Goal: Task Accomplishment & Management: Use online tool/utility

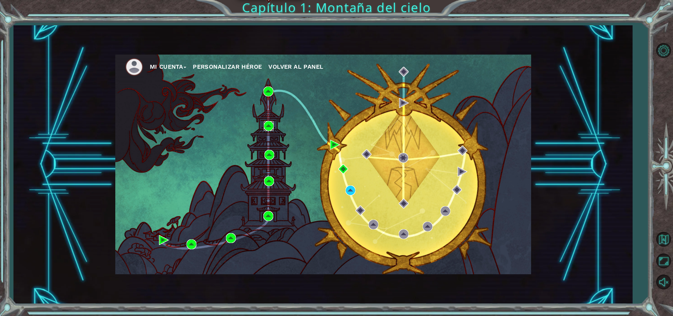
click at [267, 125] on img at bounding box center [269, 126] width 10 height 10
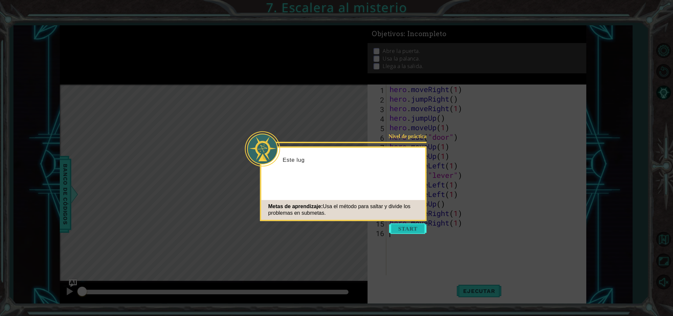
click at [406, 226] on button "Start" at bounding box center [407, 228] width 37 height 11
click at [406, 226] on icon at bounding box center [336, 158] width 673 height 316
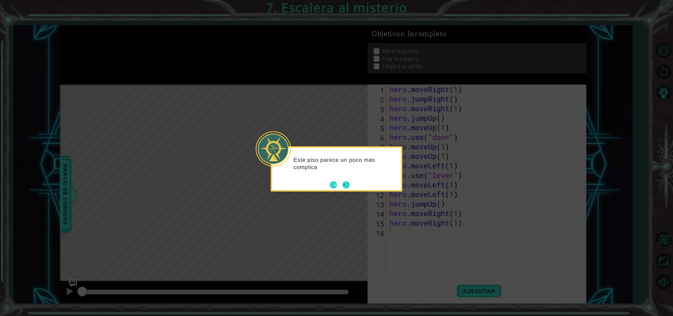
click at [345, 191] on div "Este piso parece un poco más complica" at bounding box center [336, 168] width 131 height 45
click at [345, 182] on button "Next" at bounding box center [346, 184] width 7 height 7
click at [345, 182] on icon at bounding box center [336, 158] width 673 height 316
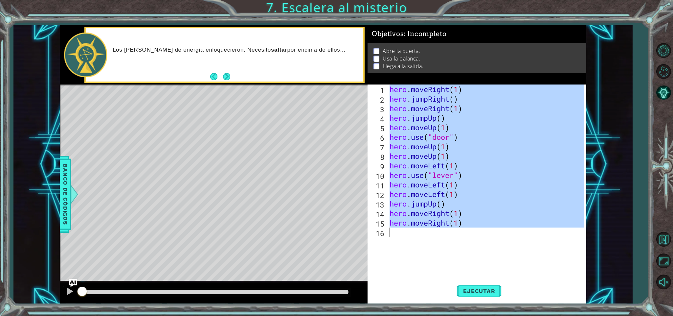
drag, startPoint x: 389, startPoint y: 88, endPoint x: 502, endPoint y: 229, distance: 181.0
click at [502, 229] on div "hero . moveRight ( 1 ) hero . jumpRight ( ) hero . moveRight ( 1 ) hero . jumpU…" at bounding box center [487, 189] width 199 height 210
type textarea "hero.moveRight(1)"
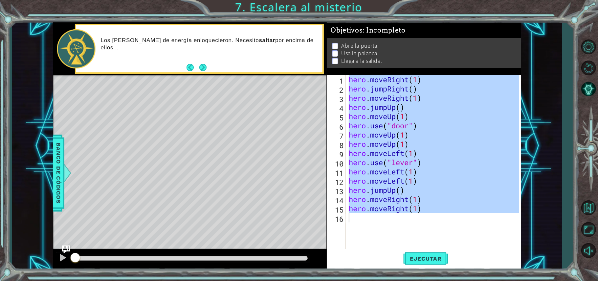
click at [598, 183] on div at bounding box center [588, 148] width 19 height 98
click at [367, 220] on div "hero . moveRight ( 1 ) hero . jumpRight ( ) hero . moveRight ( 1 ) hero . jumpU…" at bounding box center [434, 167] width 172 height 184
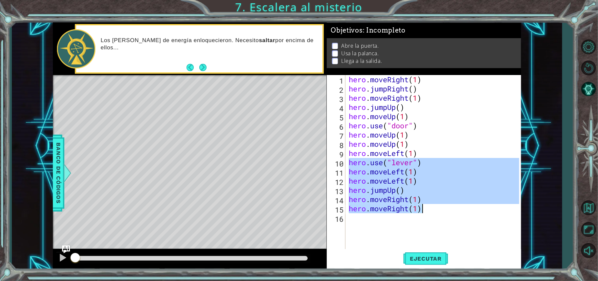
drag, startPoint x: 348, startPoint y: 162, endPoint x: 429, endPoint y: 212, distance: 95.6
click at [429, 212] on div "hero . moveRight ( 1 ) hero . jumpRight ( ) hero . moveRight ( 1 ) hero . jumpU…" at bounding box center [435, 176] width 175 height 202
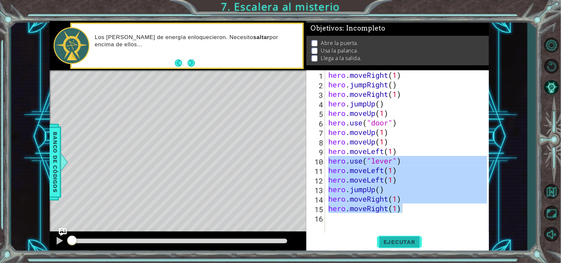
click at [404, 241] on span "Ejecutar" at bounding box center [399, 242] width 45 height 7
type textarea "hero.moveRight(1)"
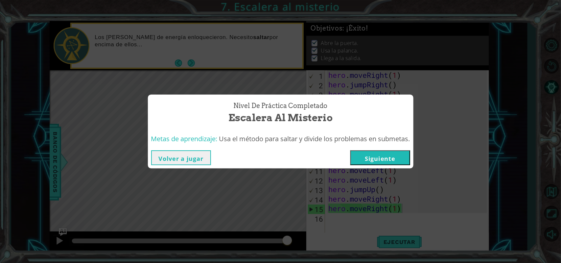
click at [383, 152] on button "Siguiente" at bounding box center [380, 158] width 60 height 15
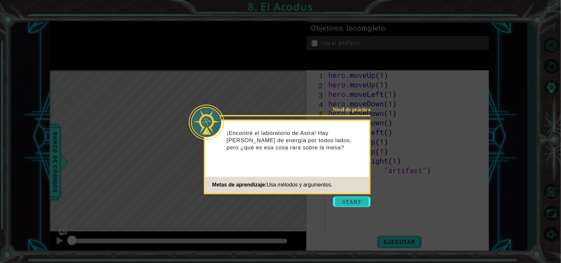
click at [350, 199] on button "Start" at bounding box center [351, 202] width 37 height 11
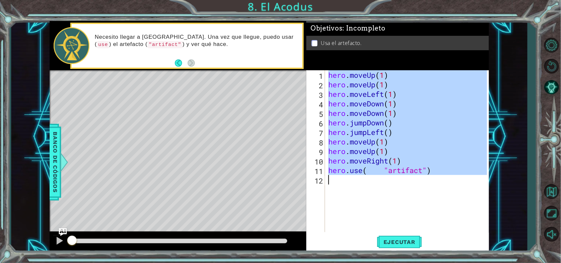
drag, startPoint x: 328, startPoint y: 73, endPoint x: 444, endPoint y: 188, distance: 164.1
click at [444, 188] on div "hero . moveUp ( 1 ) hero . moveUp ( 1 ) hero . moveLeft ( 1 ) hero . moveDown (…" at bounding box center [408, 160] width 163 height 181
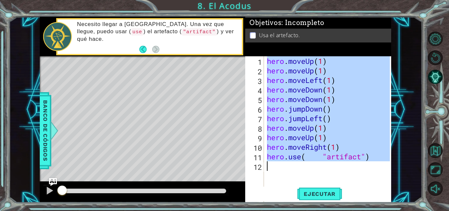
paste textarea "Astra desapareció. Siempre"
type textarea "Astra desapareció. Siempre"
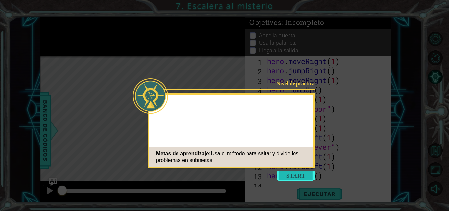
click at [296, 180] on button "Start" at bounding box center [295, 175] width 37 height 11
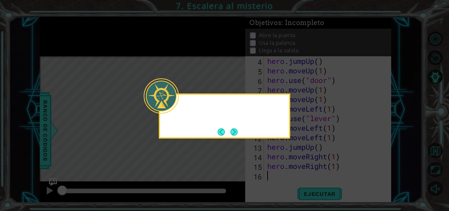
scroll to position [29, 0]
click at [237, 129] on button "Next" at bounding box center [233, 131] width 7 height 7
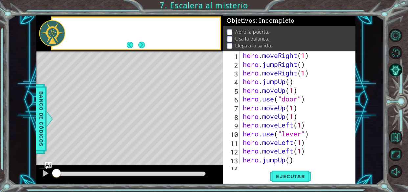
scroll to position [0, 0]
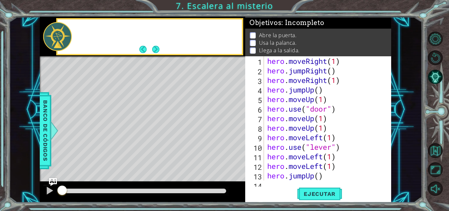
click at [237, 129] on div "Level Map" at bounding box center [192, 153] width 304 height 194
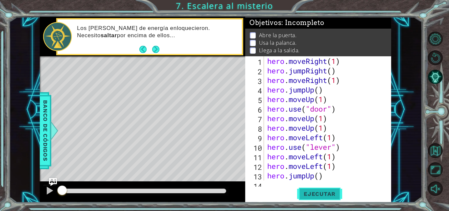
click at [311, 190] on span "Ejecutar" at bounding box center [319, 193] width 45 height 7
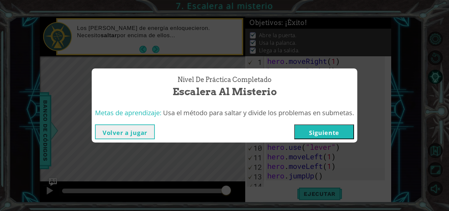
click at [315, 131] on button "Siguiente" at bounding box center [324, 131] width 60 height 15
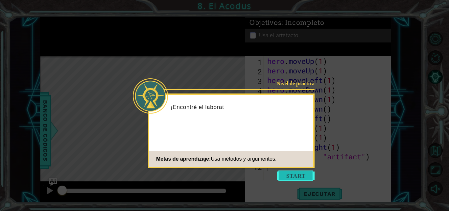
click at [294, 176] on button "Start" at bounding box center [295, 175] width 37 height 11
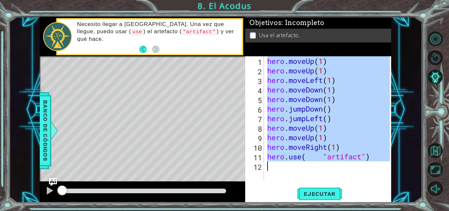
drag, startPoint x: 267, startPoint y: 59, endPoint x: 379, endPoint y: 162, distance: 152.4
click at [379, 162] on div "hero . moveUp ( 1 ) hero . moveUp ( 1 ) hero . moveLeft ( 1 ) hero . moveDown (…" at bounding box center [329, 127] width 127 height 143
type textarea "hero.use( "artifact")"
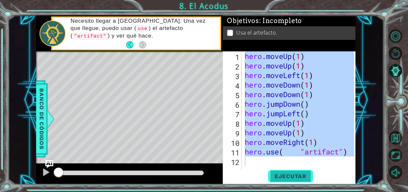
click at [288, 178] on span "Ejecutar" at bounding box center [290, 176] width 45 height 7
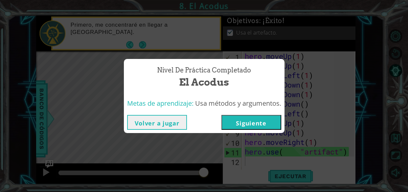
click at [257, 126] on button "Siguiente" at bounding box center [252, 122] width 60 height 15
